Goal: Find specific page/section: Find specific page/section

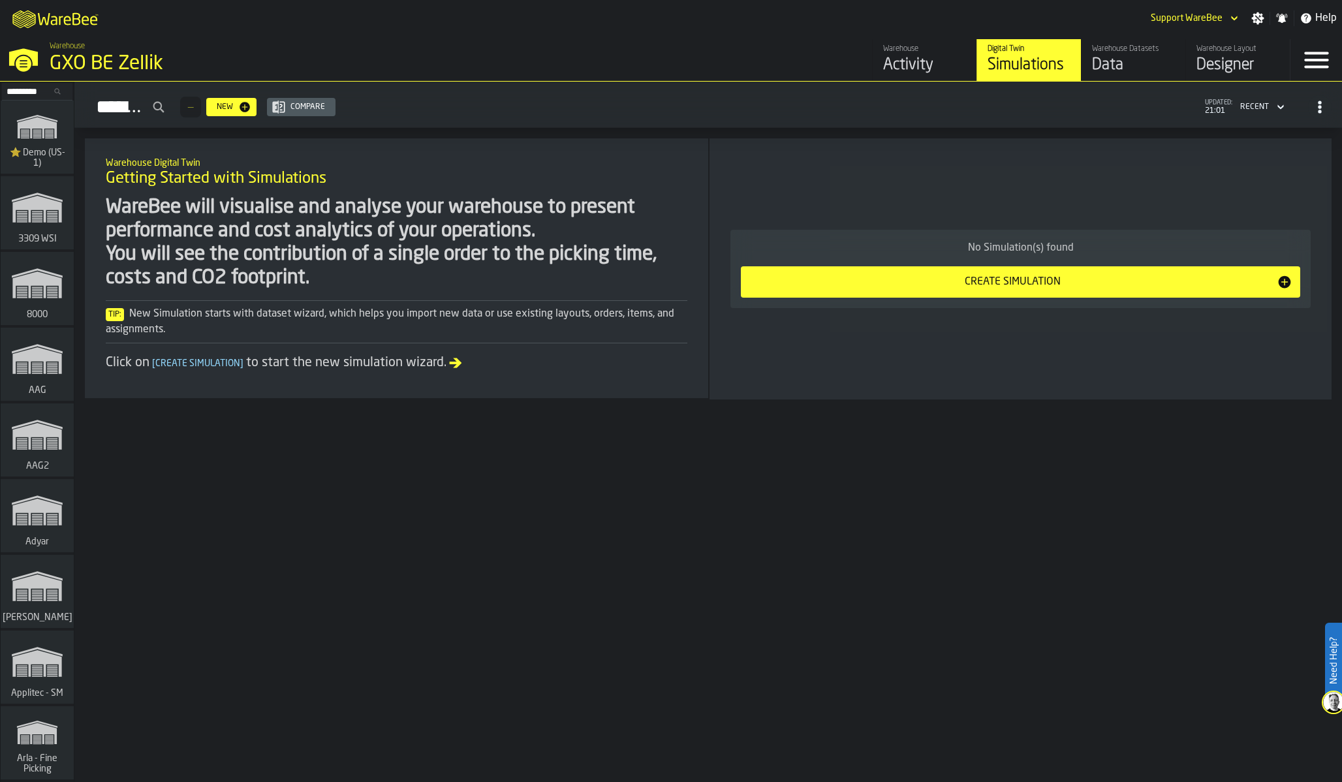
click at [665, 199] on div "WareBee will visualise and analyse your warehouse to present performance and co…" at bounding box center [397, 243] width 582 height 94
click at [1254, 48] on div "Warehouse Layout" at bounding box center [1238, 48] width 83 height 9
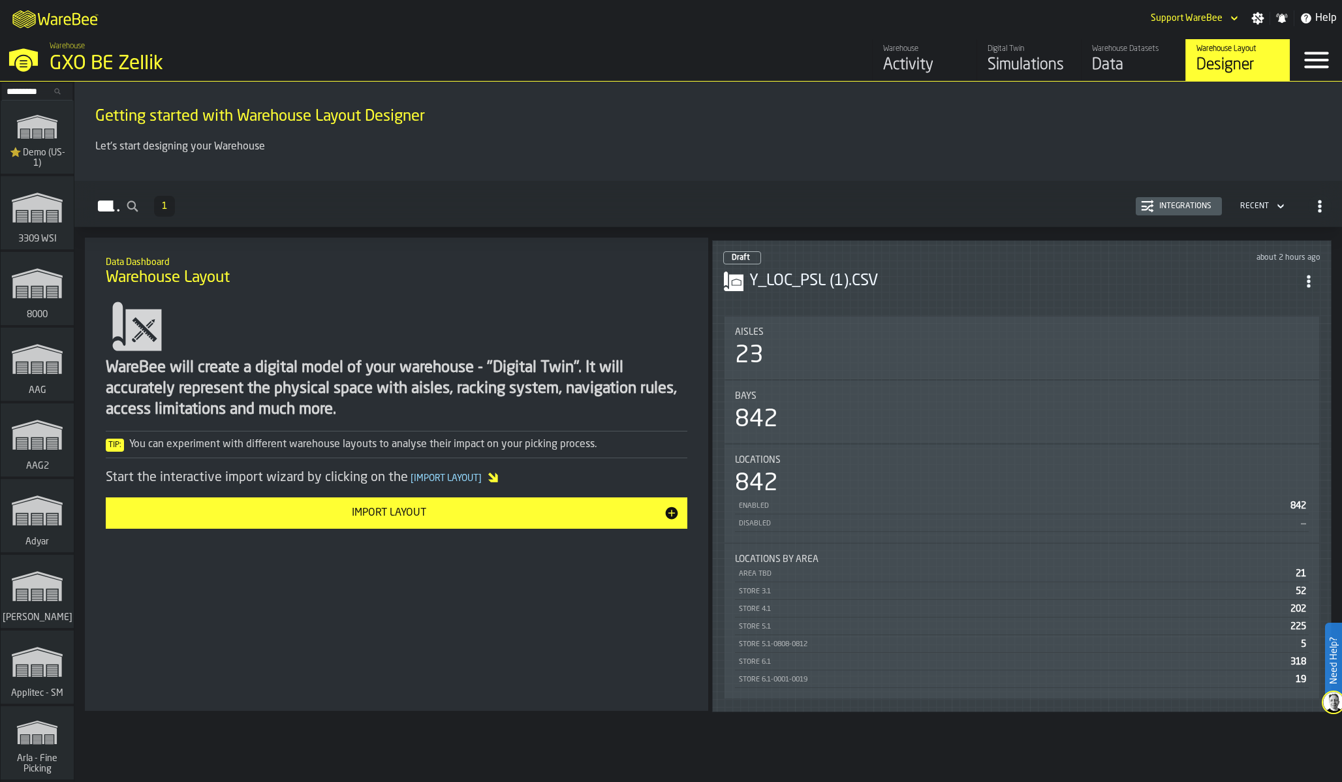
click at [996, 396] on div "Bays" at bounding box center [1022, 396] width 574 height 10
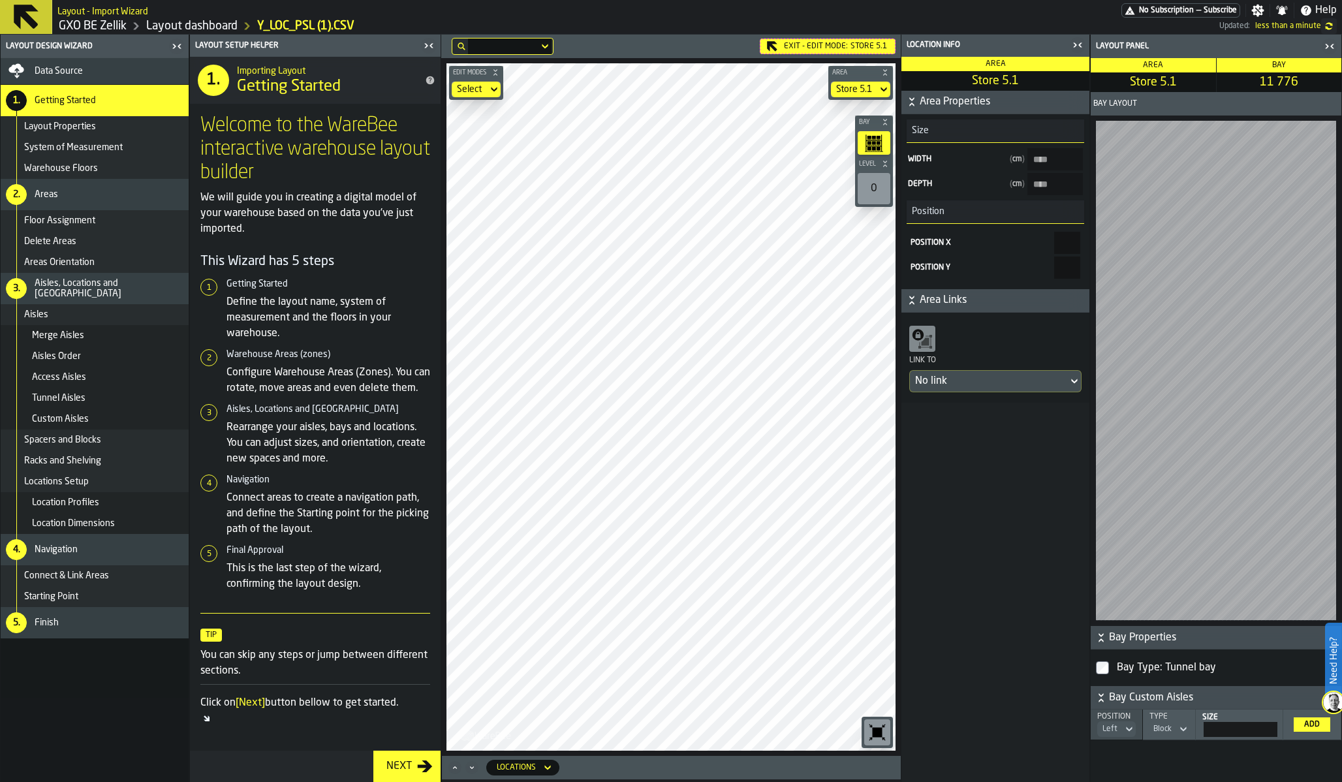
click at [1072, 47] on icon "button-toggle-Close me" at bounding box center [1078, 45] width 16 height 16
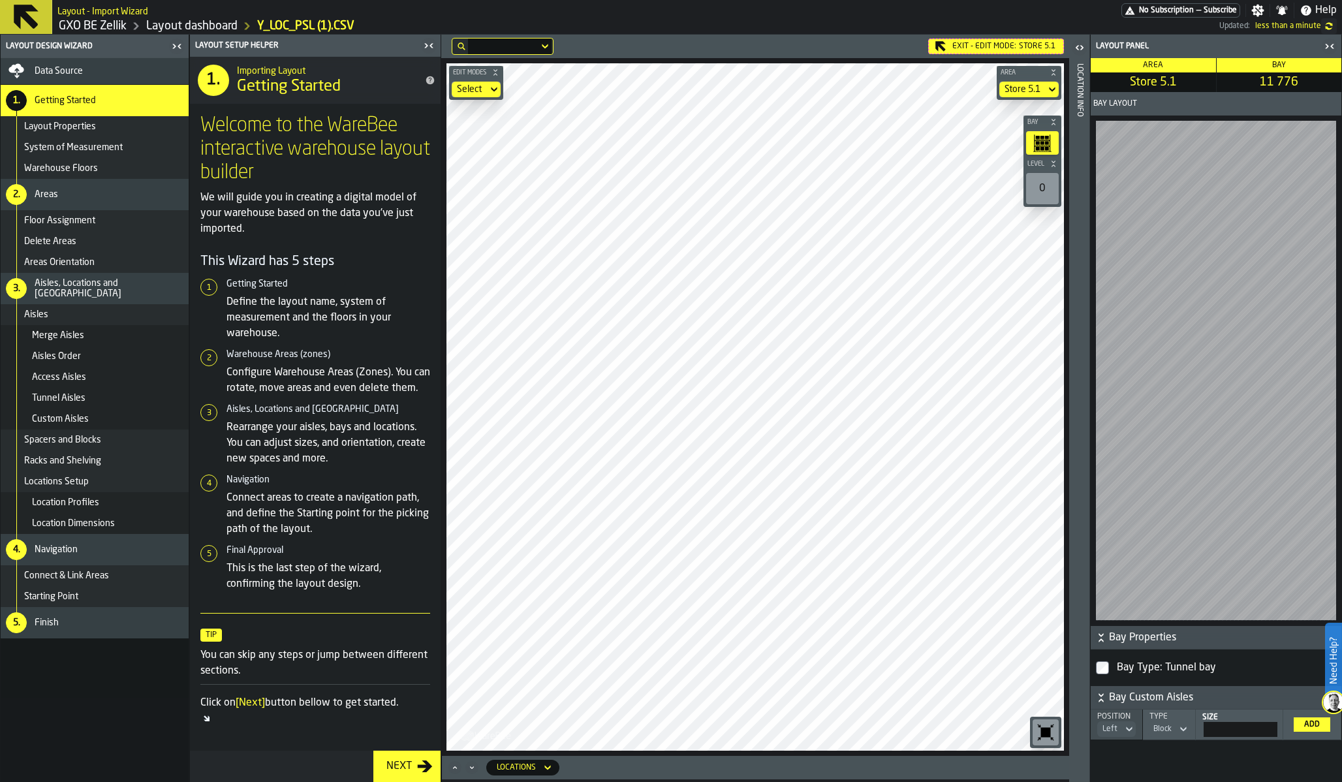
click at [978, 42] on div "Exit - Edit Mode: Store 5.1" at bounding box center [996, 47] width 136 height 16
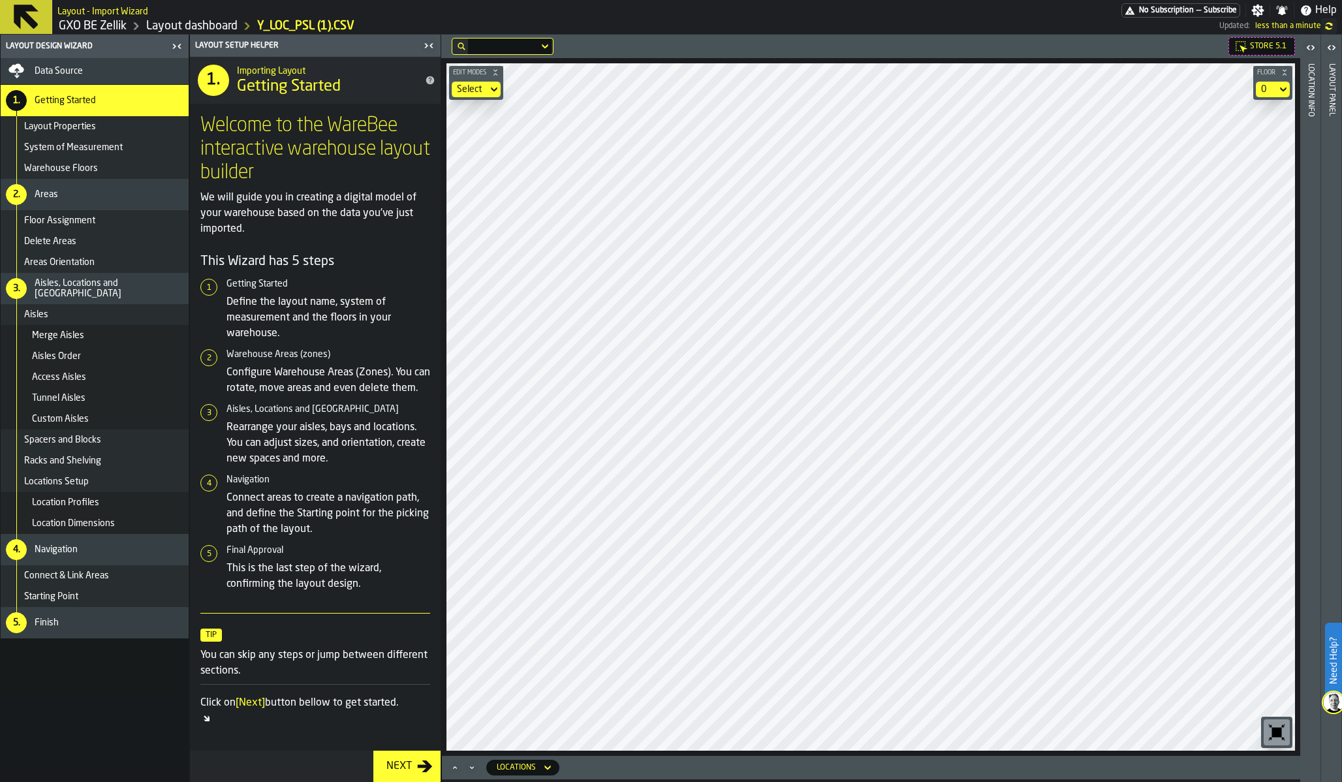
click at [108, 25] on link "GXO BE Zellik" at bounding box center [93, 26] width 68 height 14
